Goal: Share content

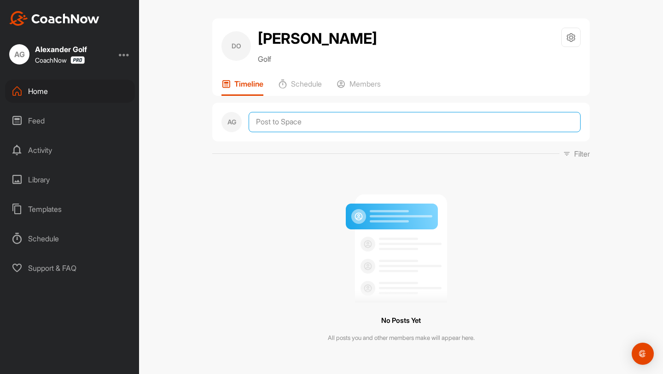
click at [283, 118] on textarea at bounding box center [414, 122] width 332 height 20
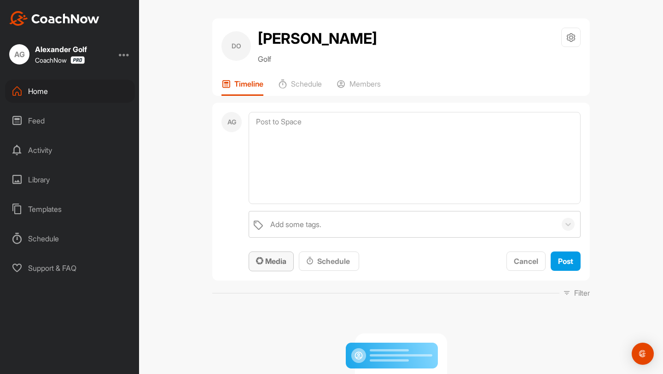
click at [266, 268] on button "Media" at bounding box center [270, 261] width 45 height 20
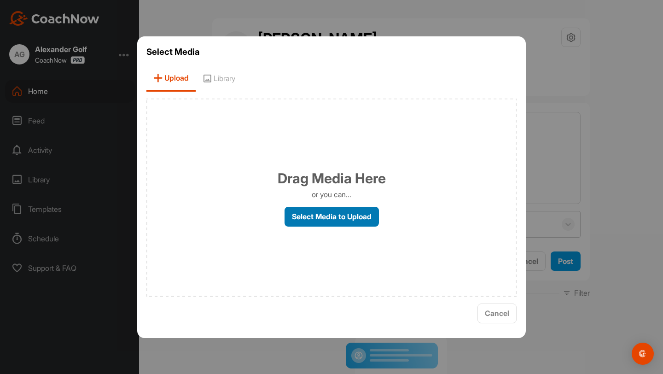
click at [325, 220] on label "Select Media to Upload" at bounding box center [331, 217] width 94 height 20
click at [0, 0] on input "Select Media to Upload" at bounding box center [0, 0] width 0 height 0
click at [175, 29] on div at bounding box center [331, 187] width 663 height 374
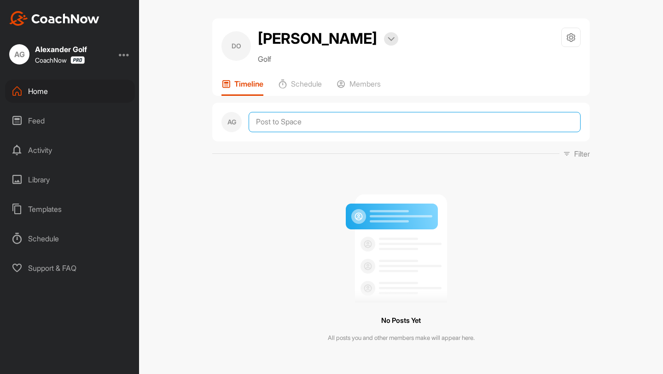
click at [303, 122] on textarea at bounding box center [414, 122] width 332 height 20
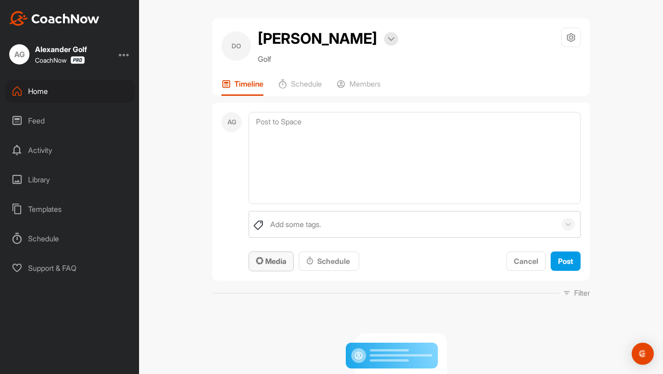
click at [267, 264] on span "Media" at bounding box center [271, 260] width 30 height 9
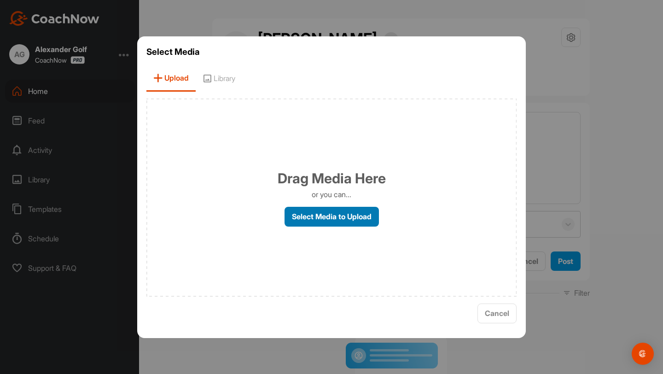
click at [313, 224] on label "Select Media to Upload" at bounding box center [331, 217] width 94 height 20
click at [0, 0] on input "Select Media to Upload" at bounding box center [0, 0] width 0 height 0
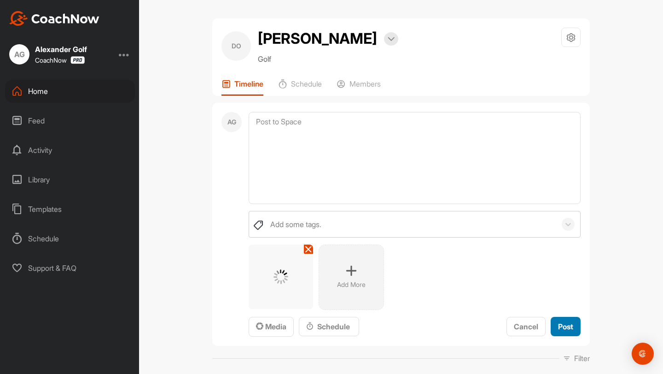
click at [561, 324] on span "Post" at bounding box center [565, 326] width 15 height 9
